Goal: Transaction & Acquisition: Subscribe to service/newsletter

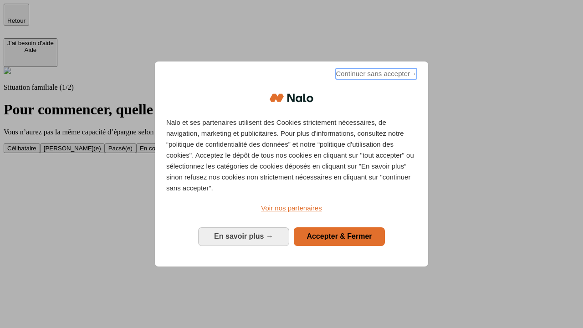
click at [375, 75] on span "Continuer sans accepter →" at bounding box center [376, 73] width 81 height 11
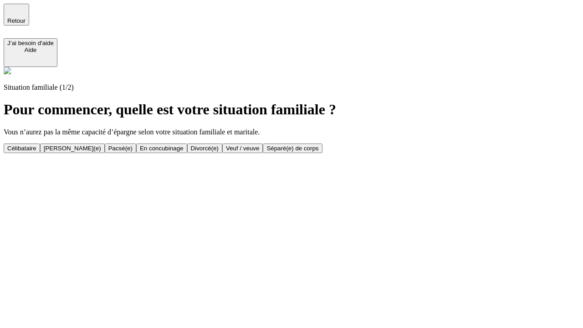
click at [184, 148] on div "En concubinage" at bounding box center [162, 148] width 44 height 7
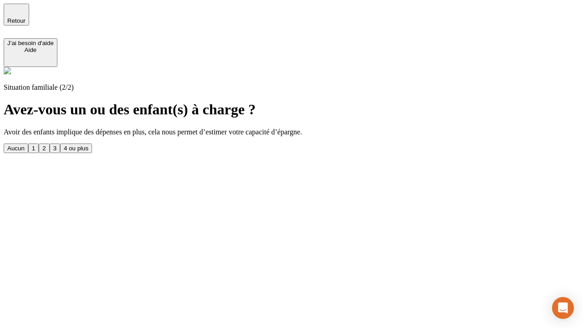
click at [46, 145] on div "2" at bounding box center [43, 148] width 3 height 7
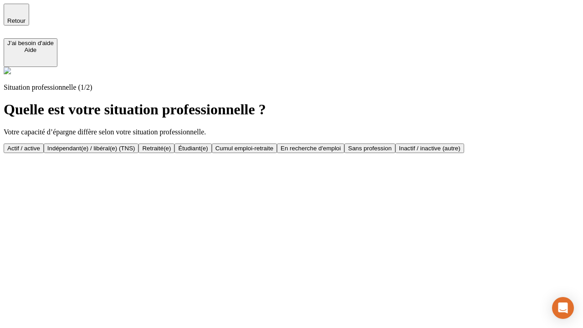
click at [135, 145] on div "Indépendant(e) / libéral(e) (TNS)" at bounding box center [91, 148] width 88 height 7
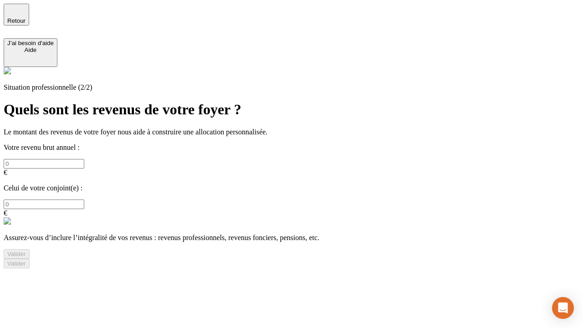
click at [84, 159] on input "text" at bounding box center [44, 164] width 81 height 10
type input "30 000"
click at [26, 251] on div "Valider" at bounding box center [16, 254] width 19 height 7
type input "0"
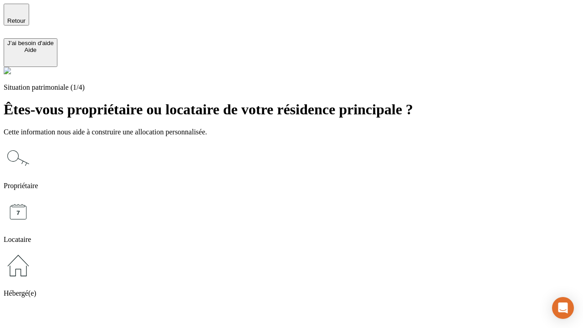
click at [33, 197] on icon at bounding box center [18, 211] width 29 height 29
type input "1 000"
click at [33, 197] on icon at bounding box center [18, 211] width 29 height 29
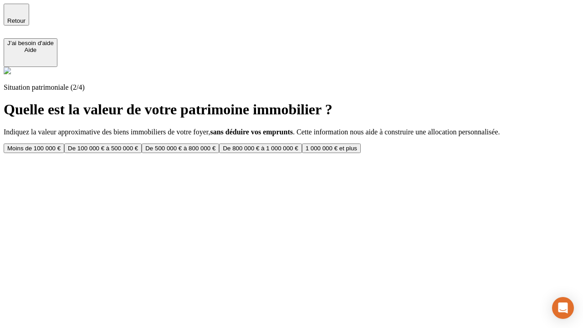
click at [61, 145] on div "Moins de 100 000 €" at bounding box center [33, 148] width 53 height 7
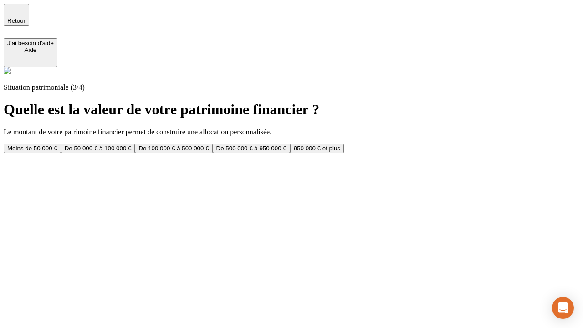
click at [57, 145] on div "Moins de 50 000 €" at bounding box center [32, 148] width 50 height 7
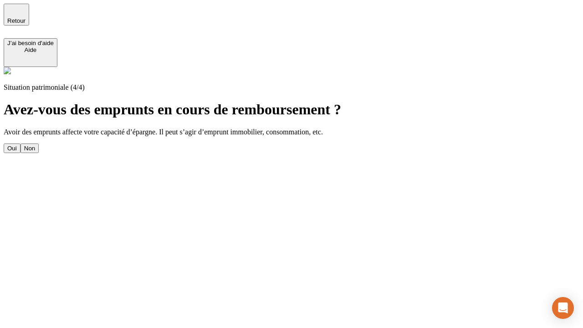
click at [35, 145] on div "Non" at bounding box center [29, 148] width 11 height 7
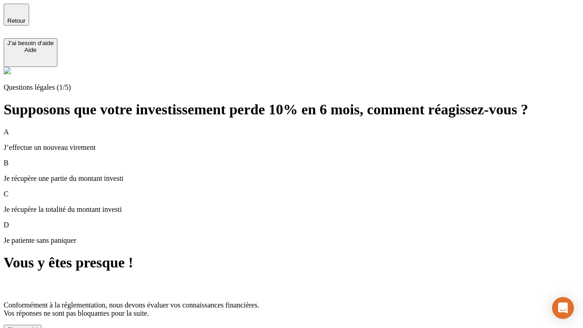
click at [38, 326] on div "C'est noté !" at bounding box center [22, 329] width 31 height 7
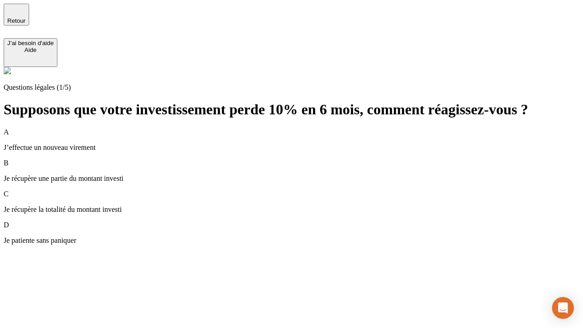
click at [303, 128] on div "A J’effectue un nouveau virement" at bounding box center [292, 140] width 576 height 24
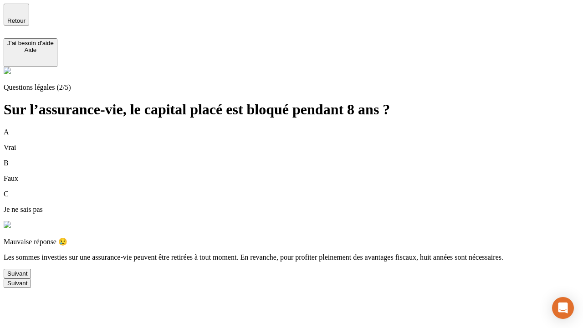
click at [27, 277] on div "Suivant" at bounding box center [17, 273] width 20 height 7
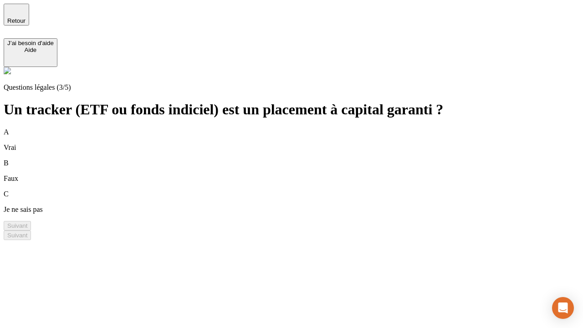
click at [303, 128] on div "A Vrai" at bounding box center [292, 140] width 576 height 24
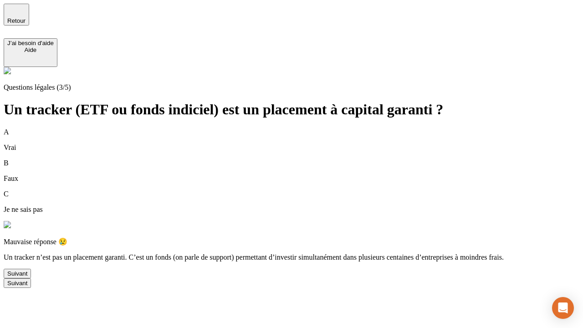
click at [27, 277] on div "Suivant" at bounding box center [17, 273] width 20 height 7
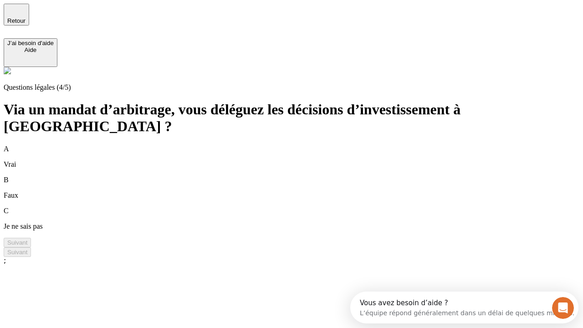
click at [303, 145] on div "A Vrai" at bounding box center [292, 157] width 576 height 24
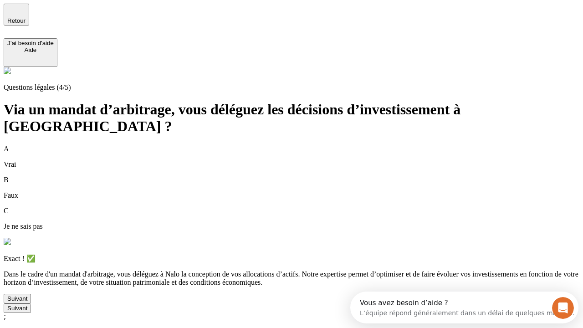
click at [27, 302] on div "Suivant" at bounding box center [17, 298] width 20 height 7
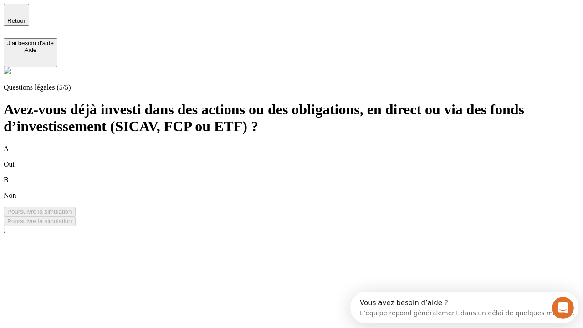
click at [303, 176] on div "B Non" at bounding box center [292, 188] width 576 height 24
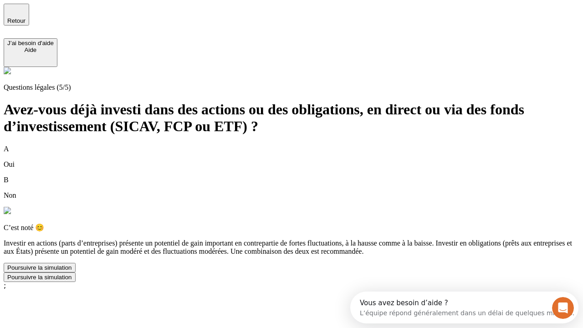
click at [72, 271] on div "Poursuivre la simulation" at bounding box center [39, 267] width 65 height 7
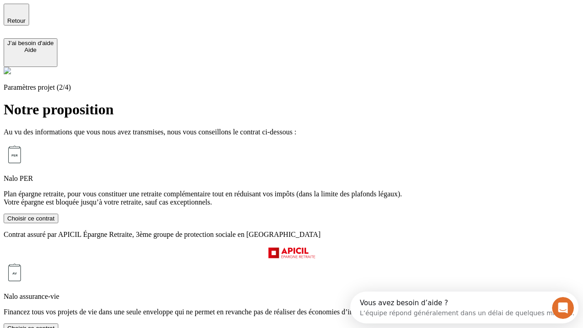
click at [55, 222] on div "Choisir ce contrat" at bounding box center [30, 218] width 47 height 7
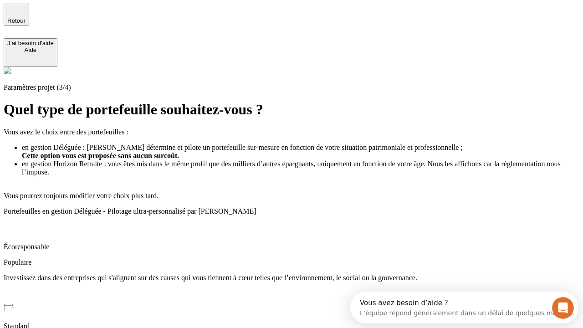
click at [303, 274] on p "Investissez dans des entreprises qui s'alignent sur des causes qui vous tiennen…" at bounding box center [292, 278] width 576 height 8
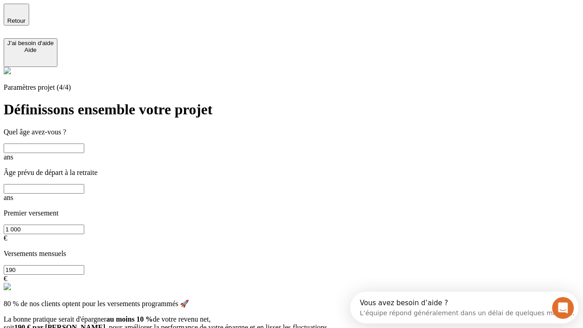
click at [84, 144] on input "text" at bounding box center [44, 149] width 81 height 10
type input "40"
click at [84, 184] on input "text" at bounding box center [44, 189] width 81 height 10
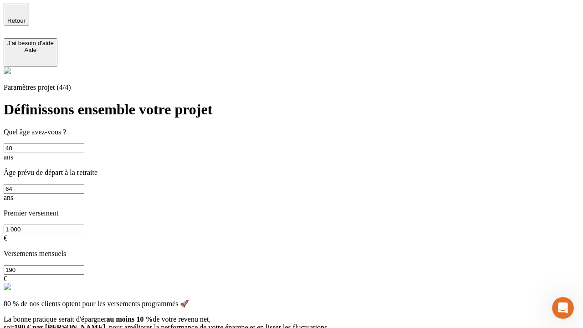
type input "64"
click at [84, 225] on input "1 000" at bounding box center [44, 230] width 81 height 10
type input "10 000"
click at [84, 265] on input "190" at bounding box center [44, 270] width 81 height 10
type input "640"
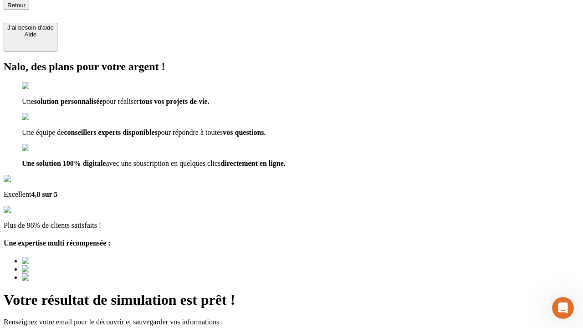
type input "[EMAIL_ADDRESS][DOMAIN_NAME]"
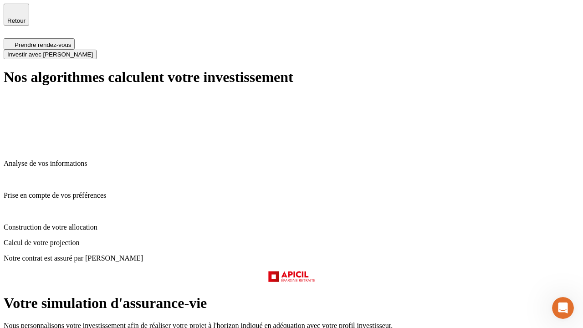
scroll to position [4, 0]
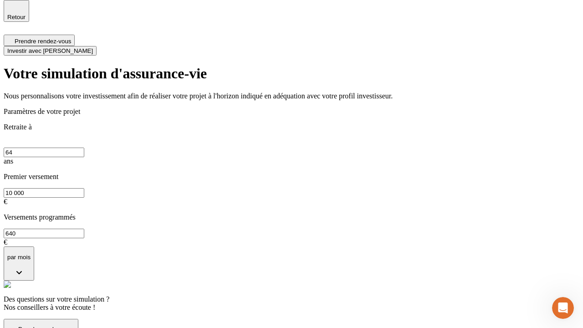
click at [93, 47] on span "Investir avec [PERSON_NAME]" at bounding box center [50, 50] width 86 height 7
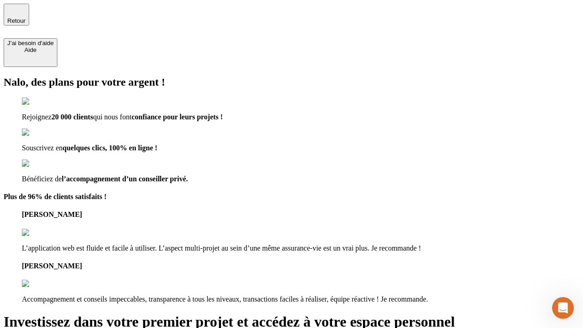
type input "[EMAIL_ADDRESS][DOMAIN_NAME]"
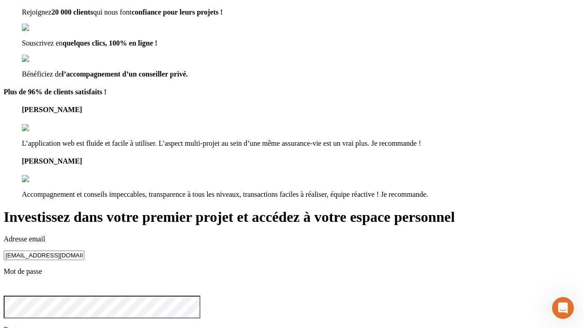
scroll to position [9, 0]
